Goal: Communication & Community: Share content

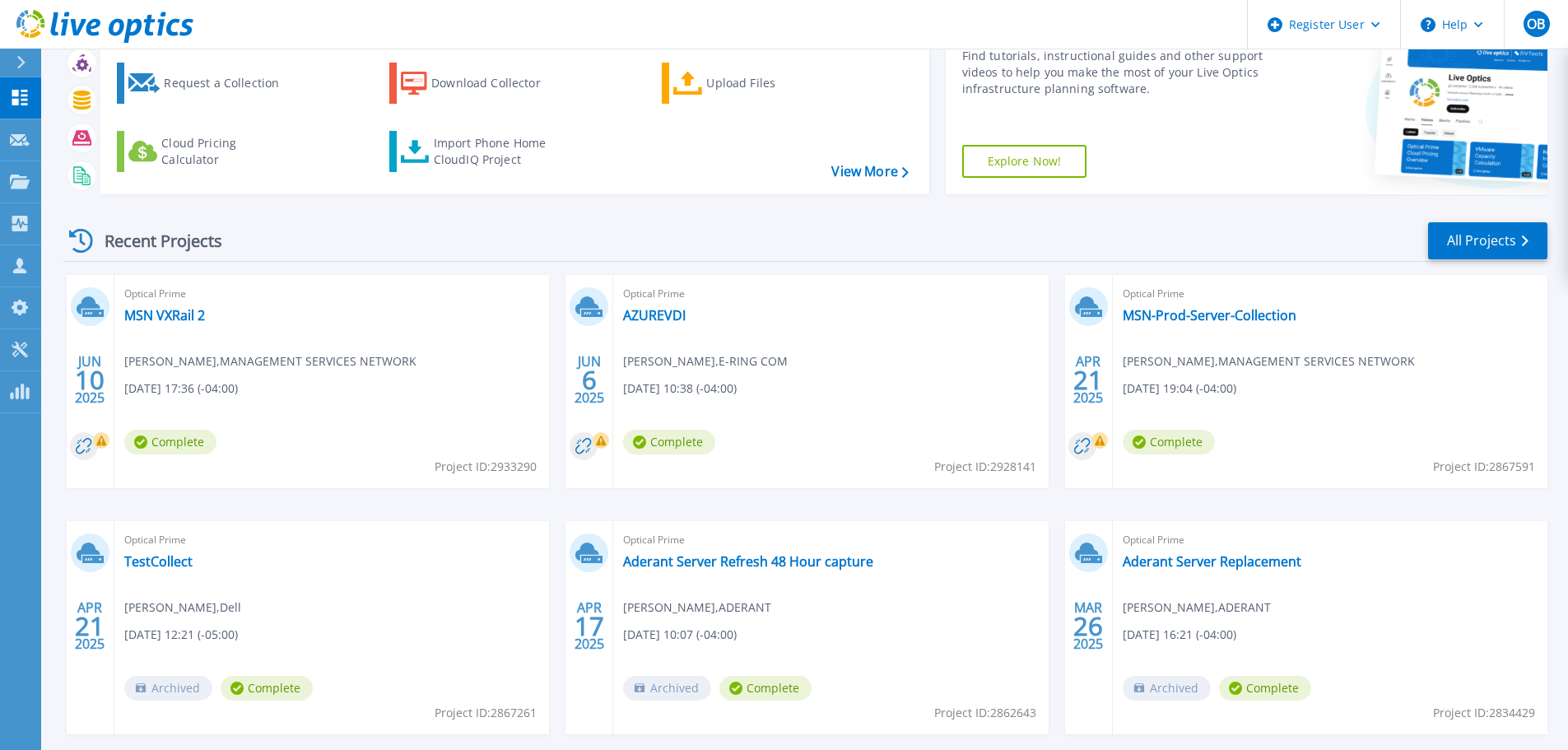
scroll to position [162, 0]
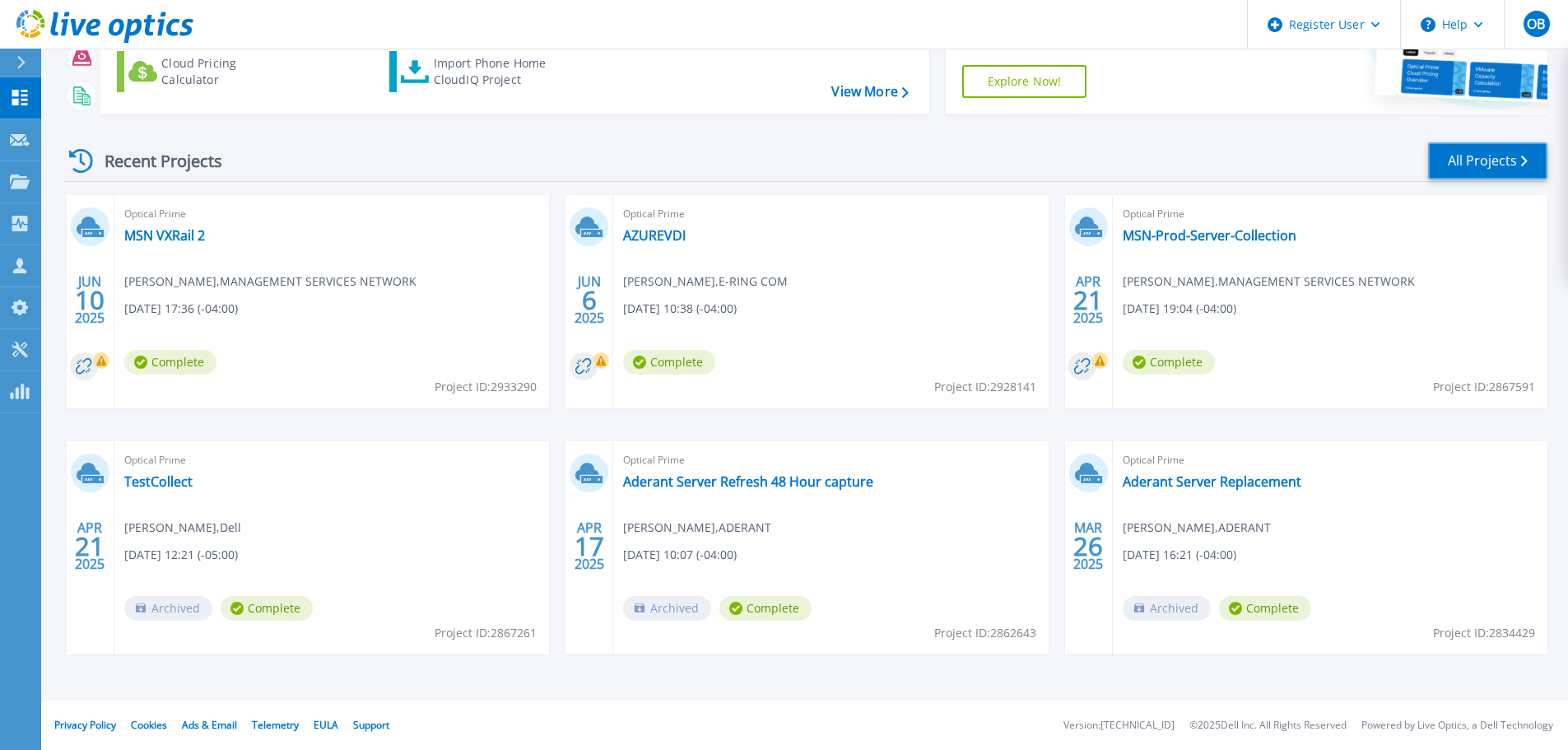
click at [1469, 157] on link "All Projects" at bounding box center [1488, 161] width 119 height 37
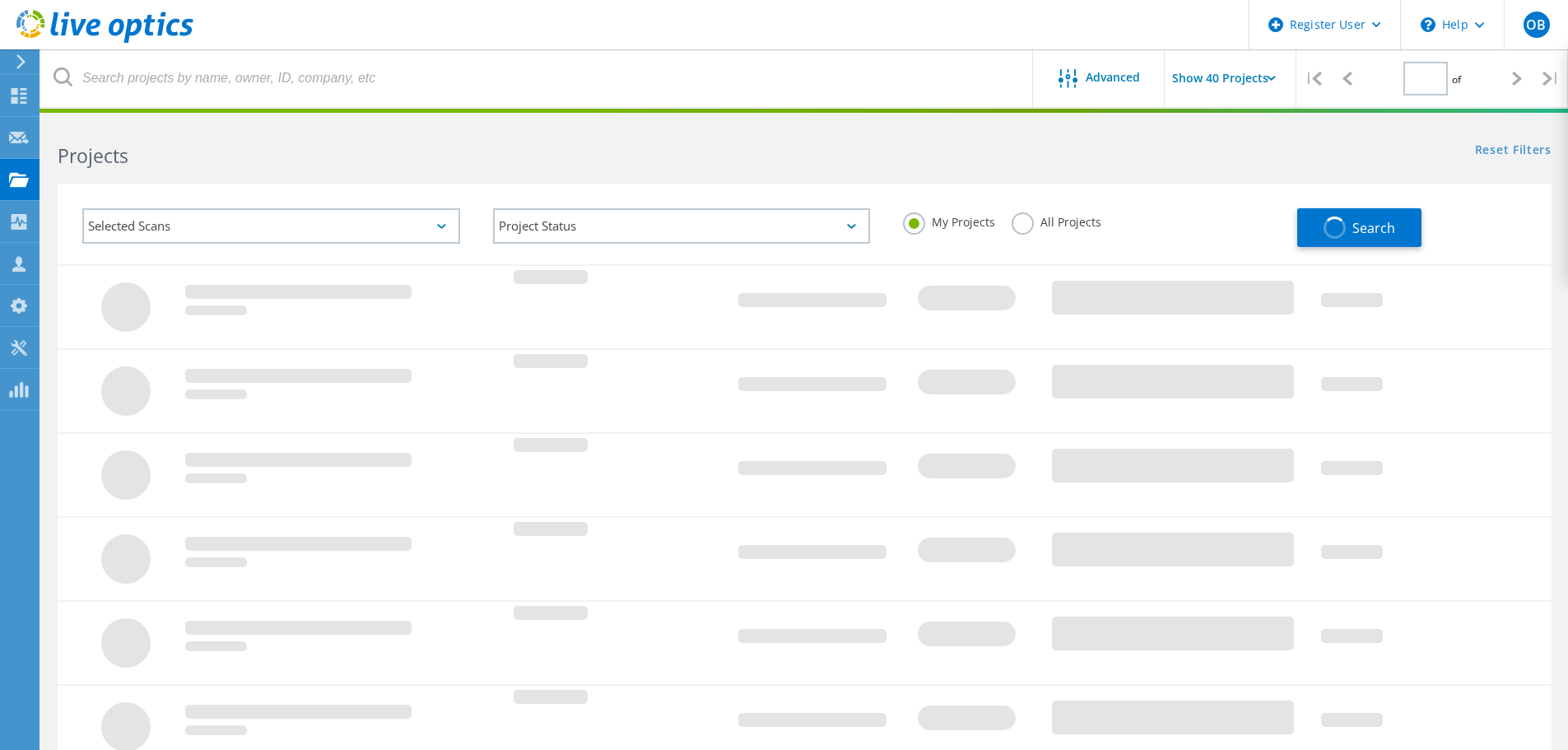
type input "1"
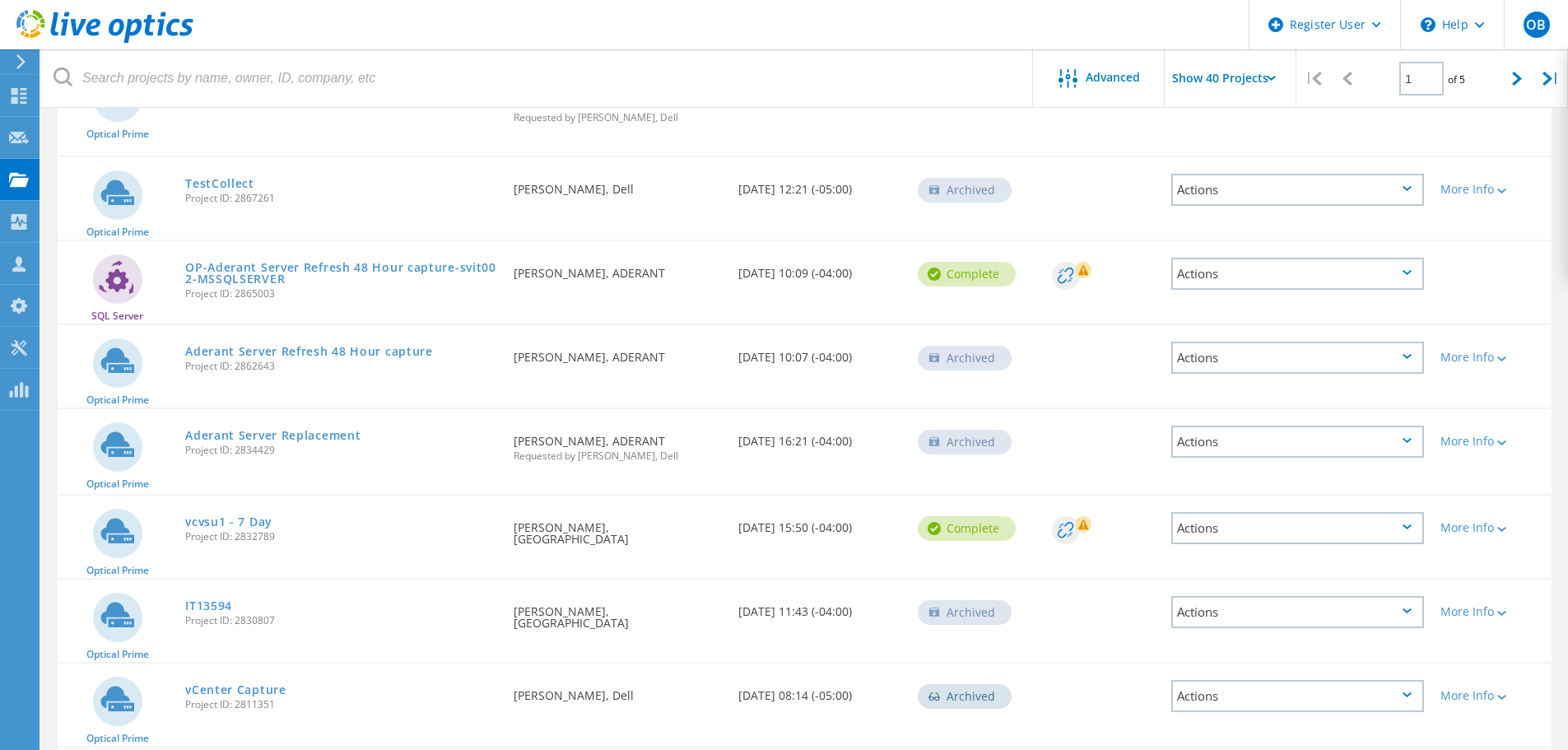
scroll to position [494, 0]
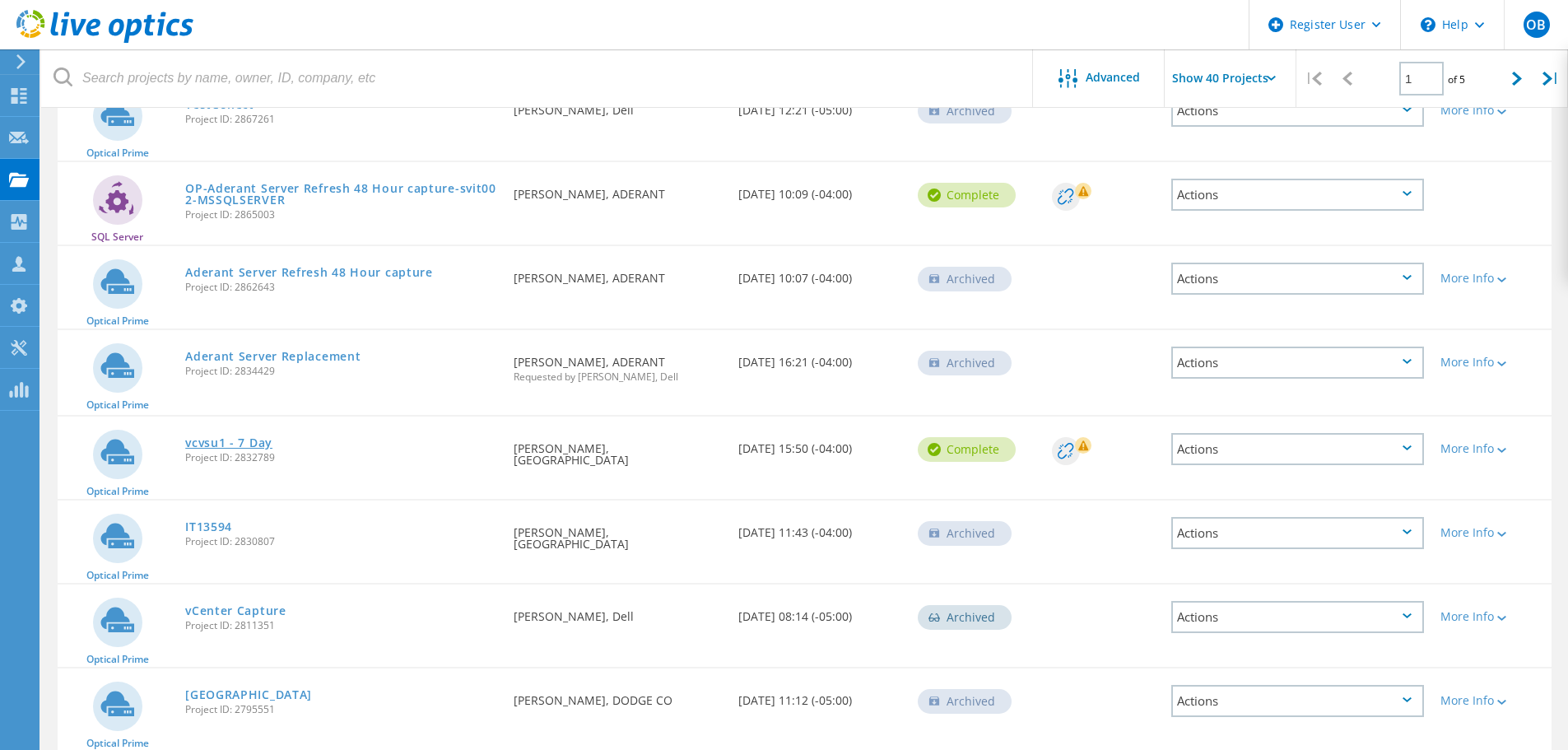
click at [223, 443] on link "vcvsu1 - 7 Day" at bounding box center [228, 443] width 87 height 12
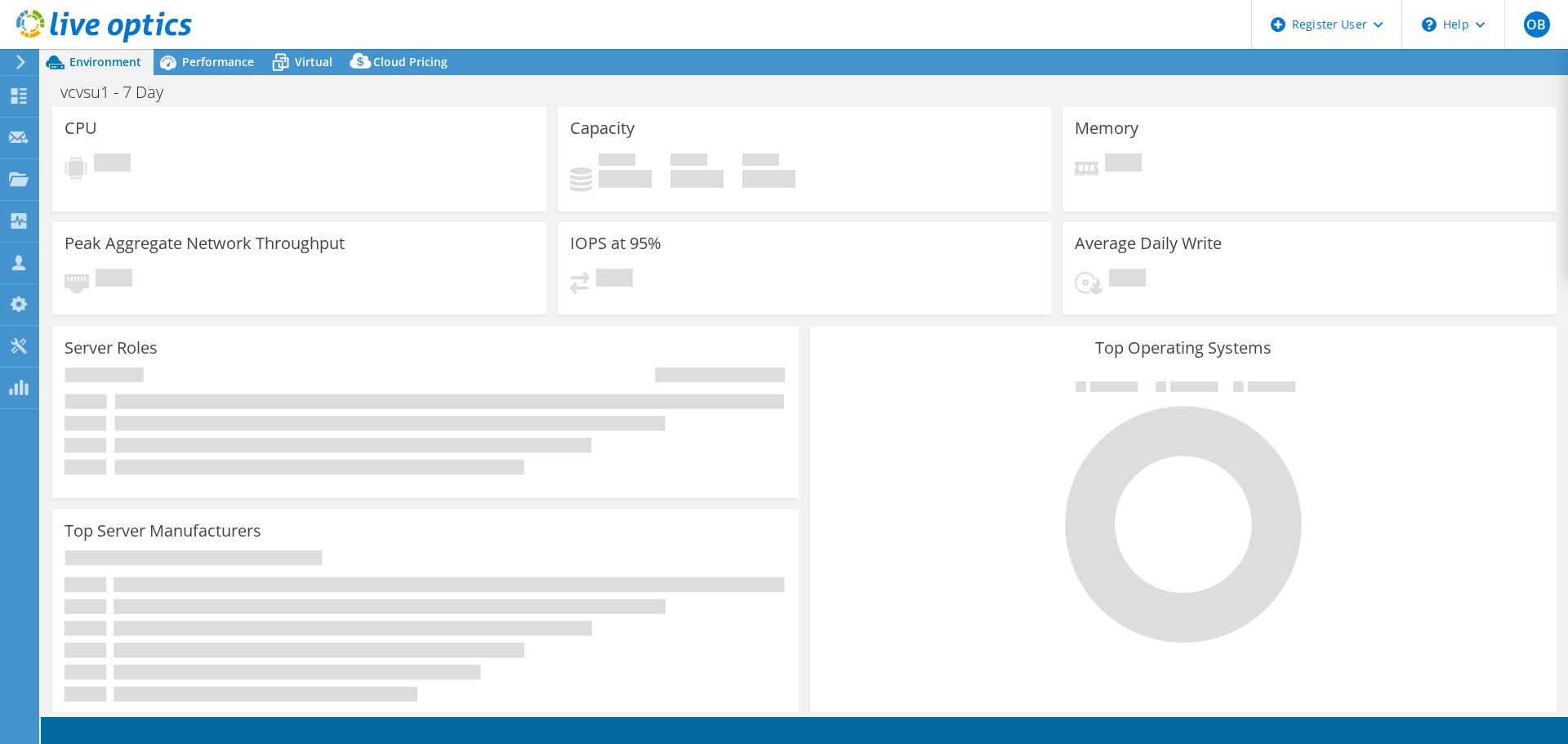
select select "USD"
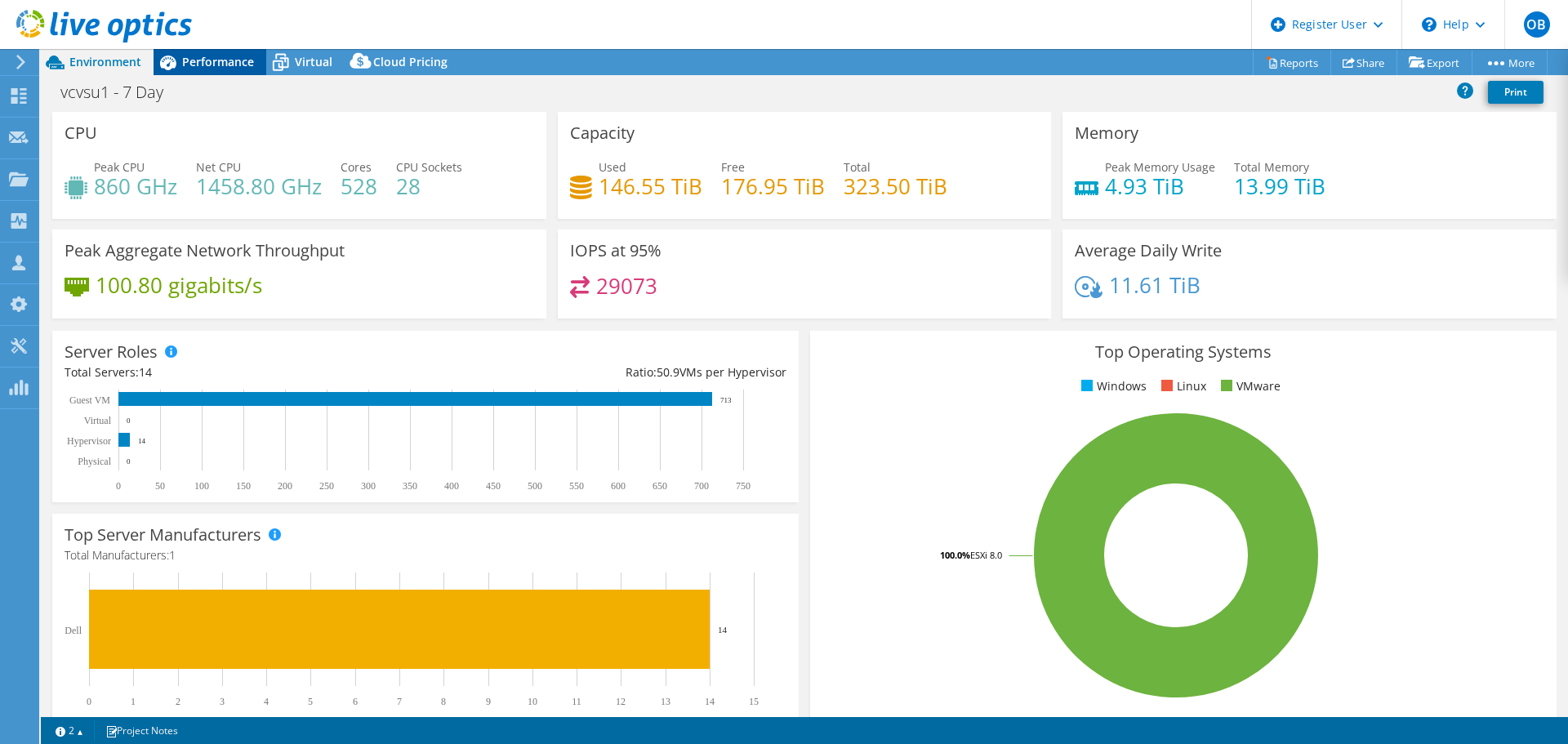
click at [216, 62] on span "Performance" at bounding box center [218, 62] width 72 height 16
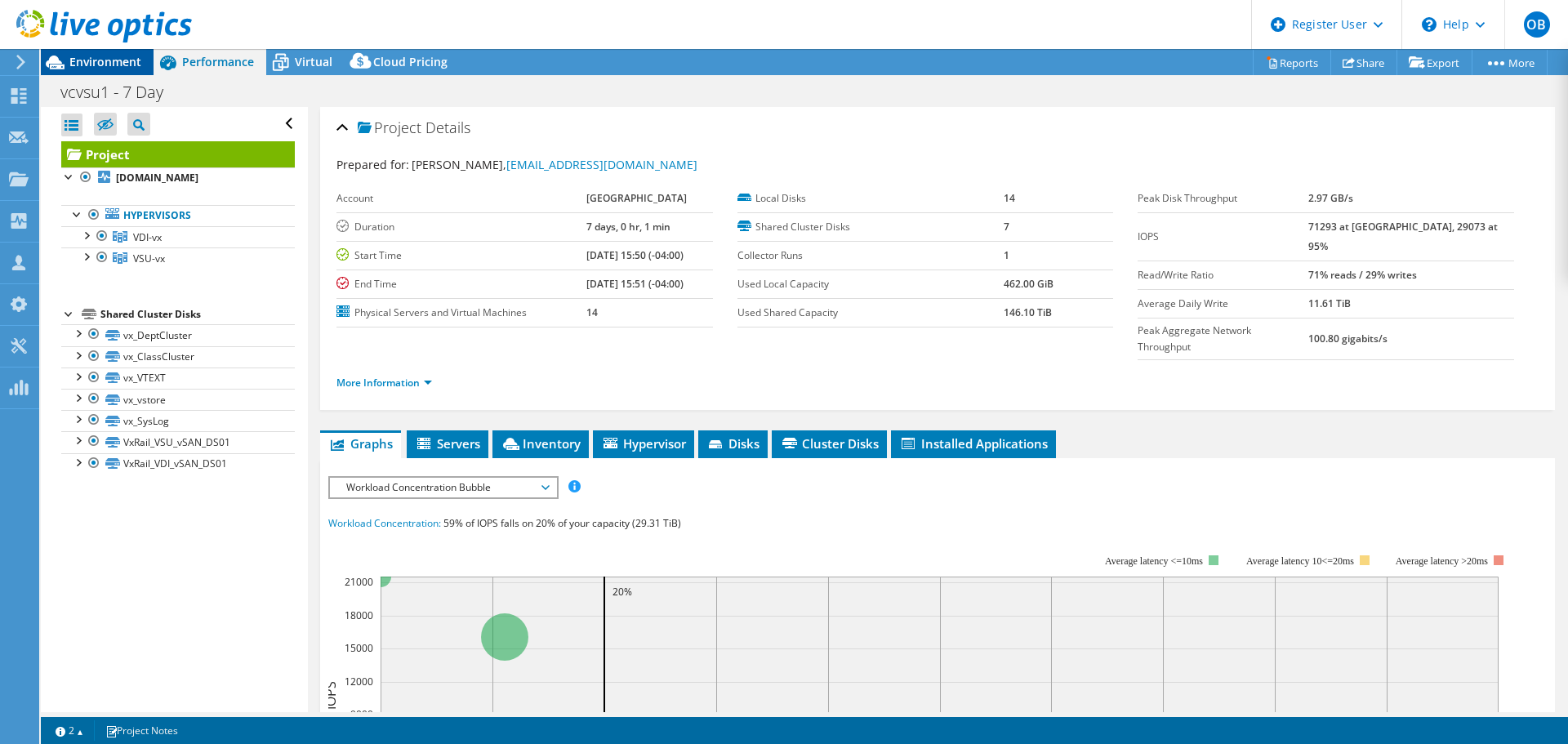
click at [108, 61] on span "Environment" at bounding box center [106, 62] width 72 height 16
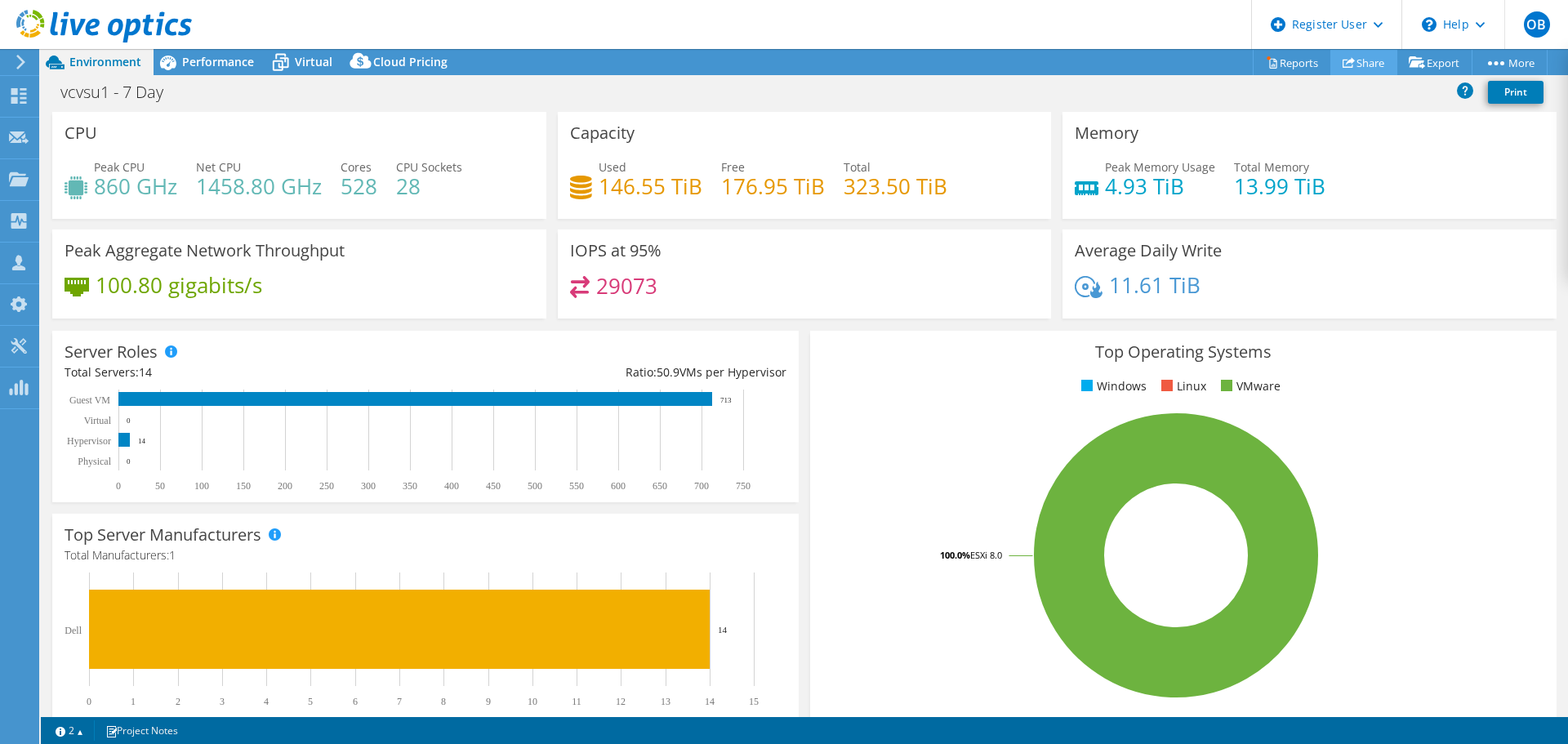
click at [1359, 61] on link "Share" at bounding box center [1364, 62] width 67 height 25
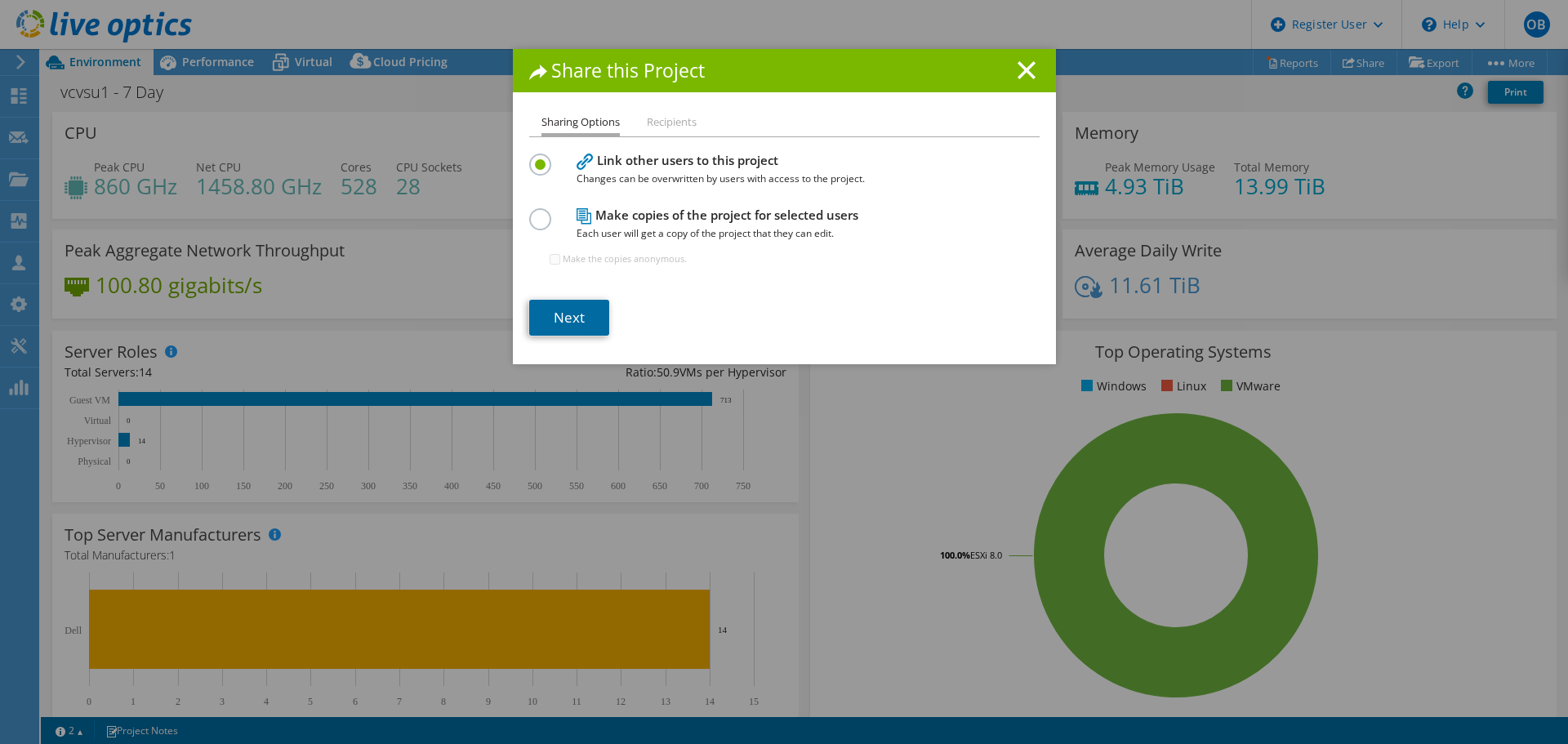
click at [563, 315] on link "Next" at bounding box center [568, 318] width 80 height 36
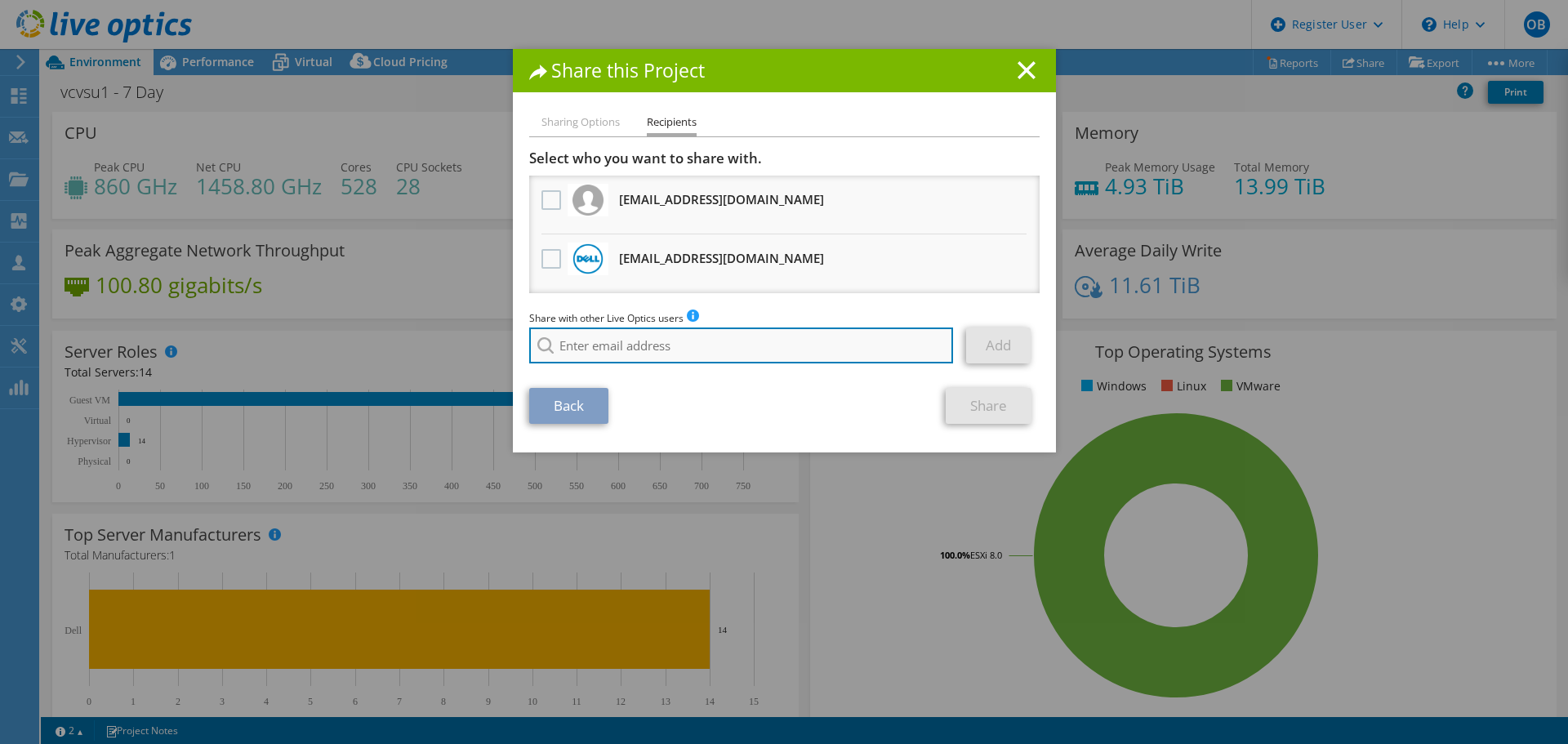
click at [631, 346] on input "search" at bounding box center [740, 346] width 424 height 36
type input "r"
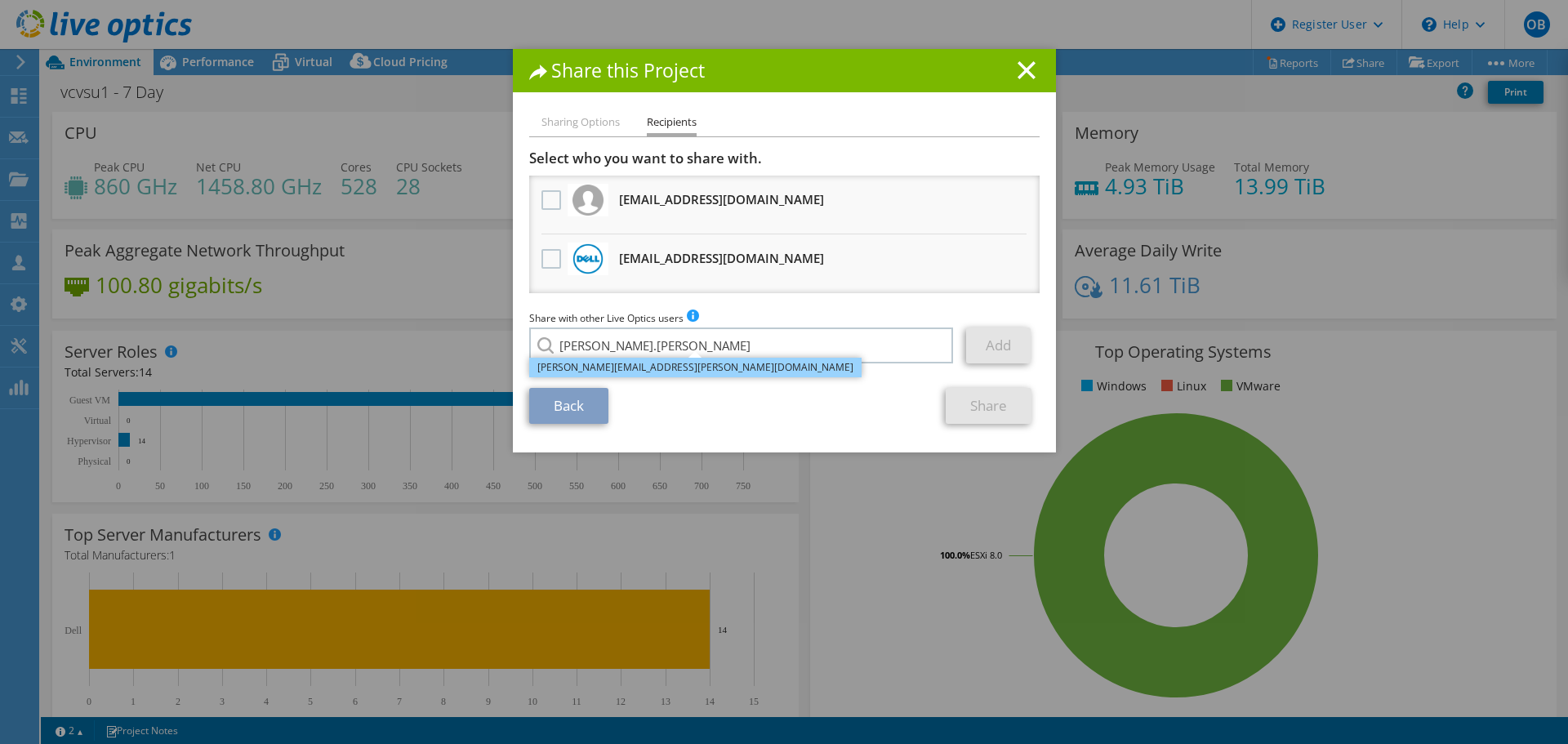
click at [630, 373] on li "Chris.Delp@dell.com" at bounding box center [695, 368] width 332 height 20
type input "Chris.Delp@dell.com"
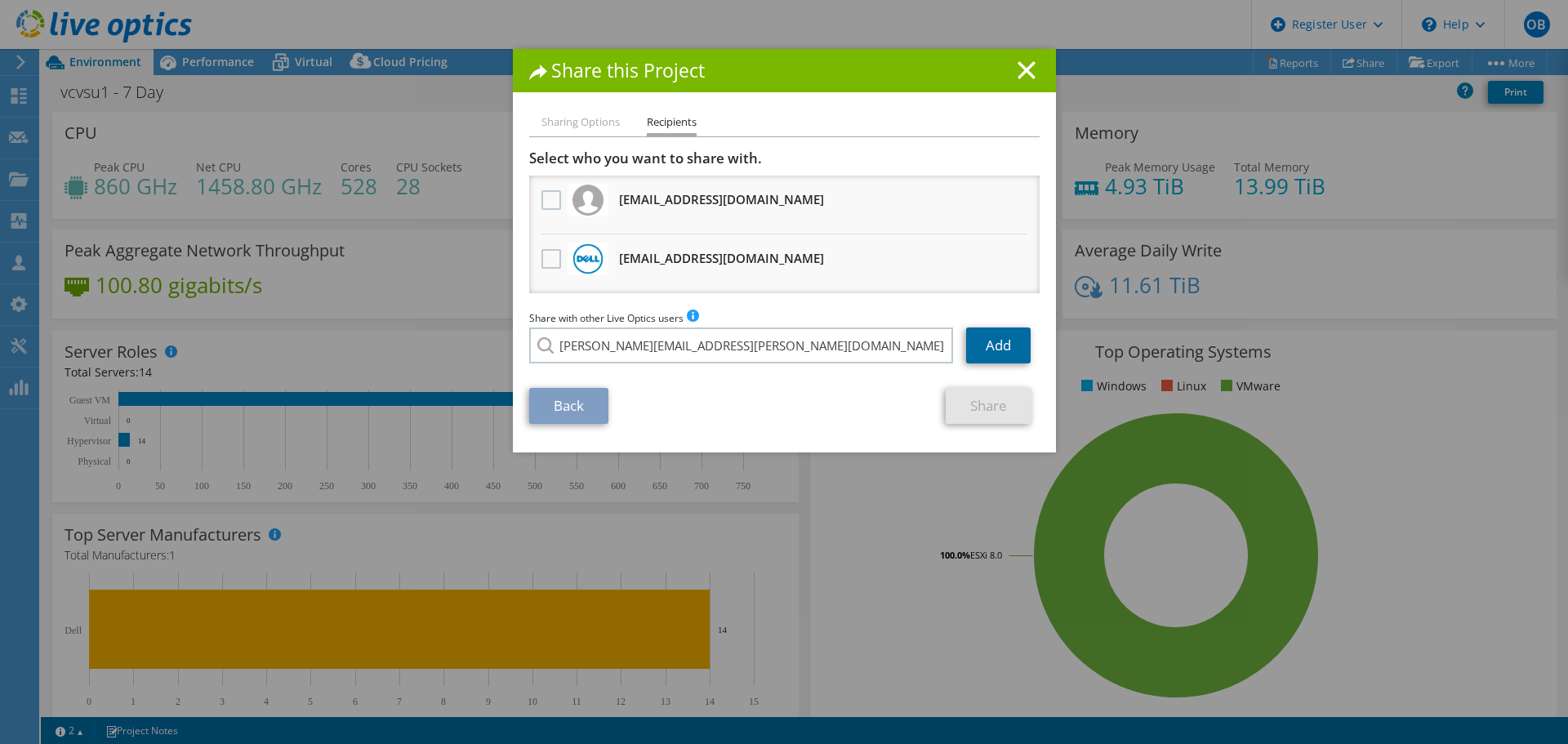
click at [992, 341] on link "Add" at bounding box center [998, 346] width 65 height 36
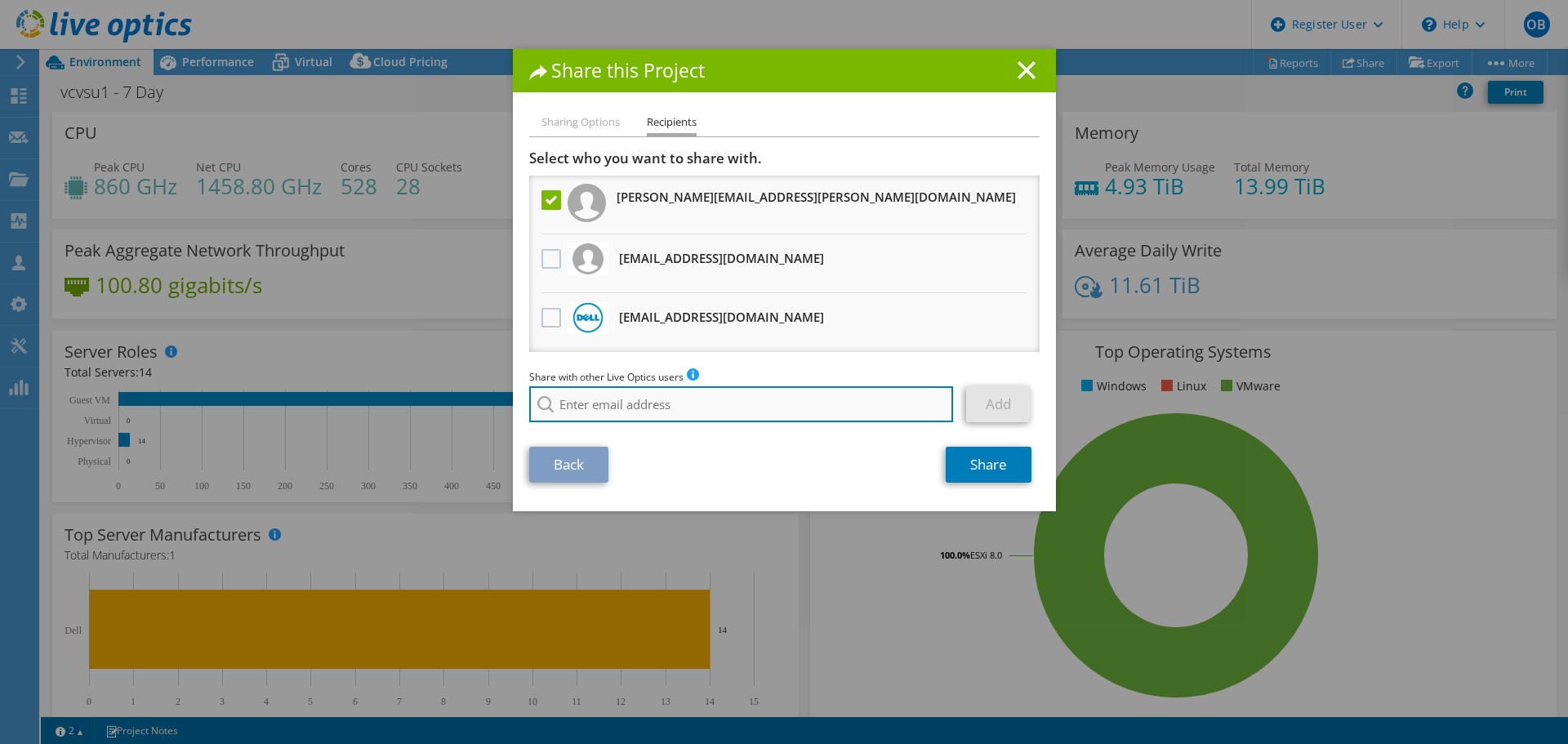
click at [663, 403] on input "search" at bounding box center [740, 404] width 424 height 36
click at [606, 411] on input "search" at bounding box center [740, 404] width 424 height 36
paste input "Rachel.Nerenbaum@Dell.com"
type input "Rachel.Nerenbaum@dell.com"
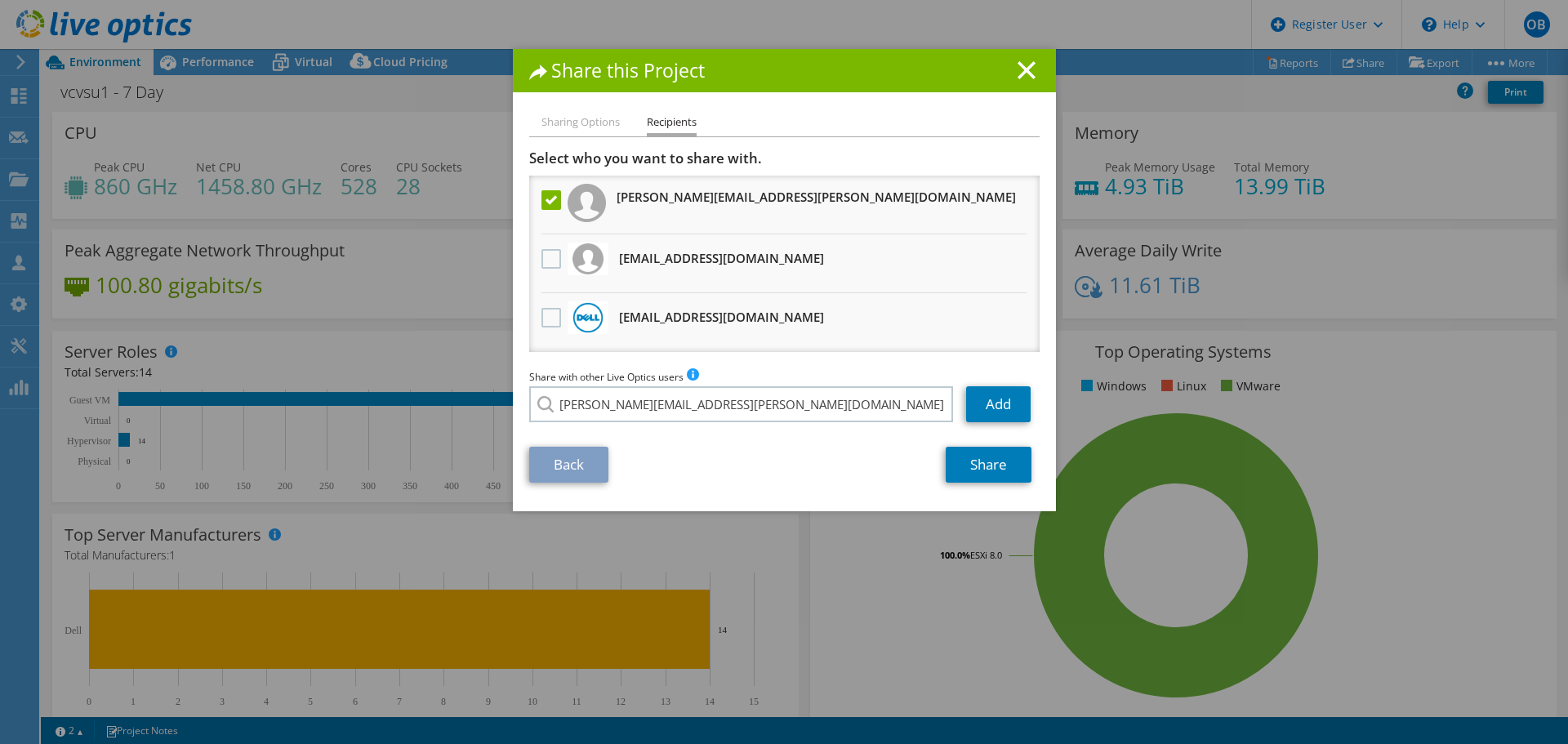
click at [659, 425] on li "Rachel.Nerenbaum@dell.com" at bounding box center [695, 416] width 332 height 20
click at [991, 403] on link "Add" at bounding box center [998, 404] width 65 height 36
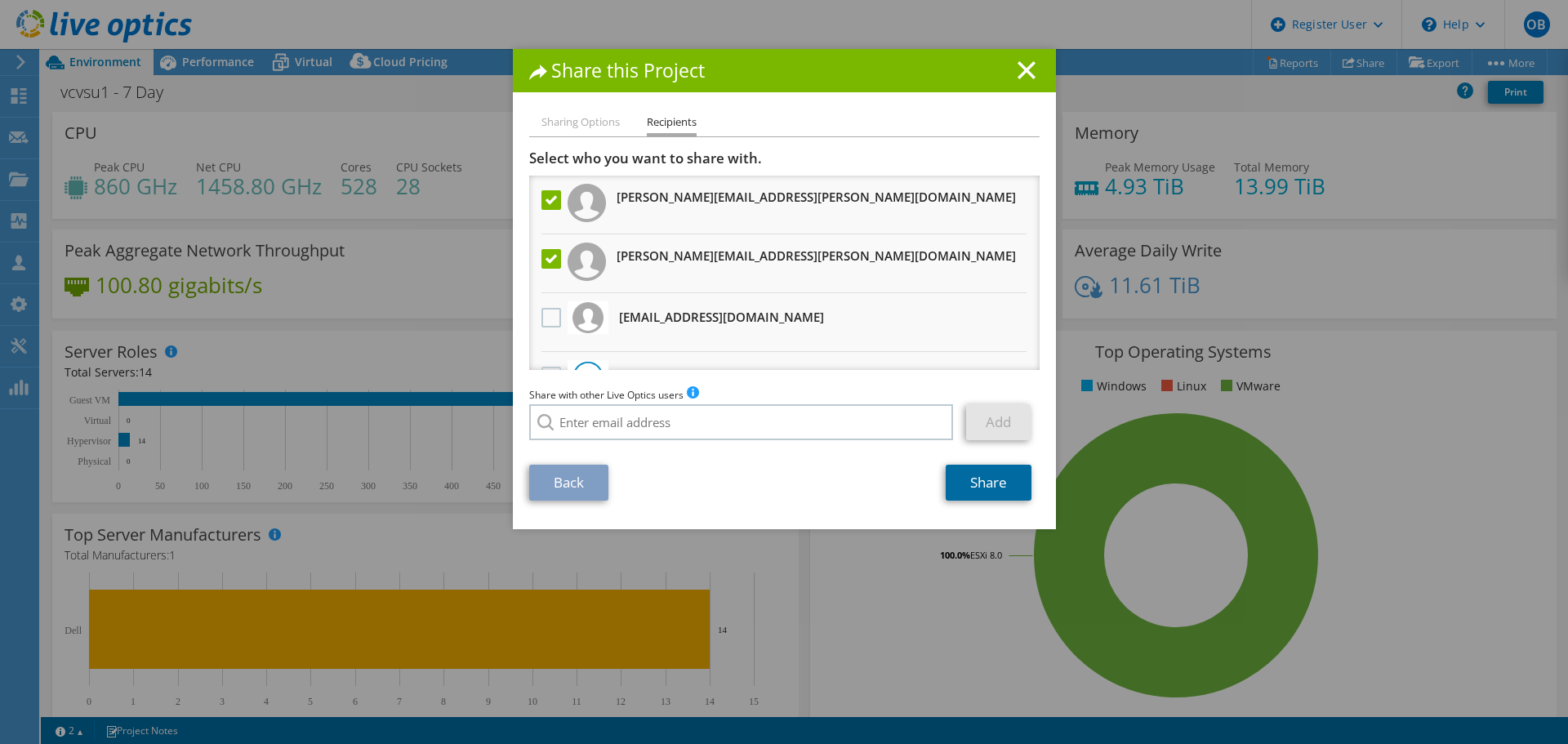
click at [991, 485] on link "Share" at bounding box center [988, 483] width 85 height 36
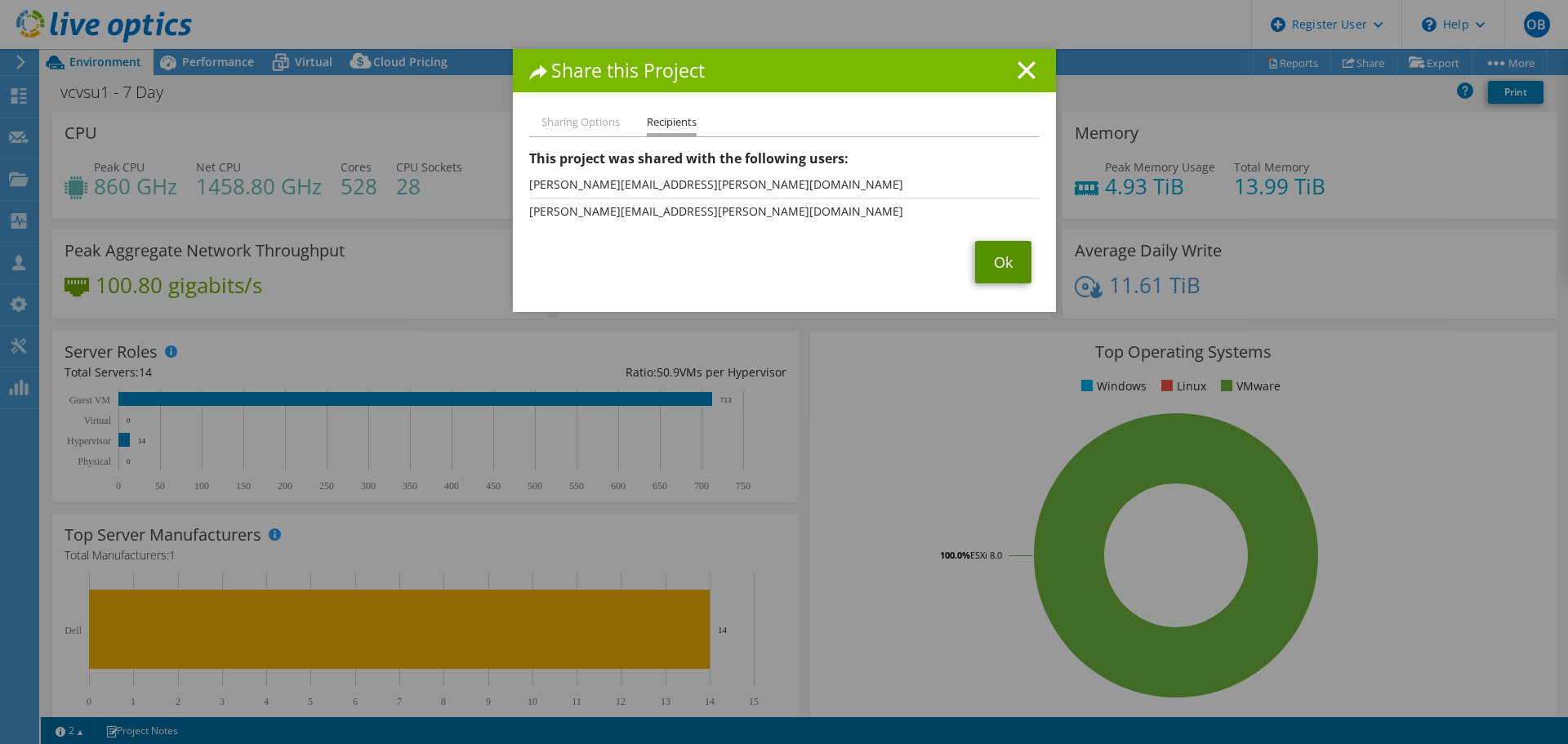
click at [983, 266] on link "Ok" at bounding box center [1002, 262] width 57 height 43
